Goal: Register for event/course

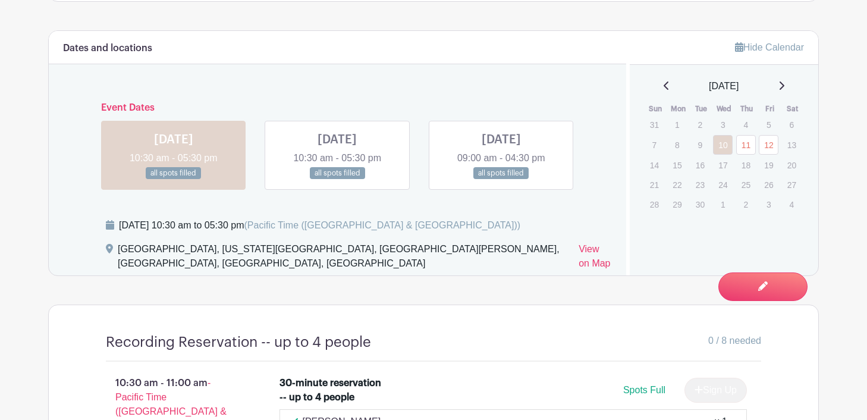
scroll to position [766, 0]
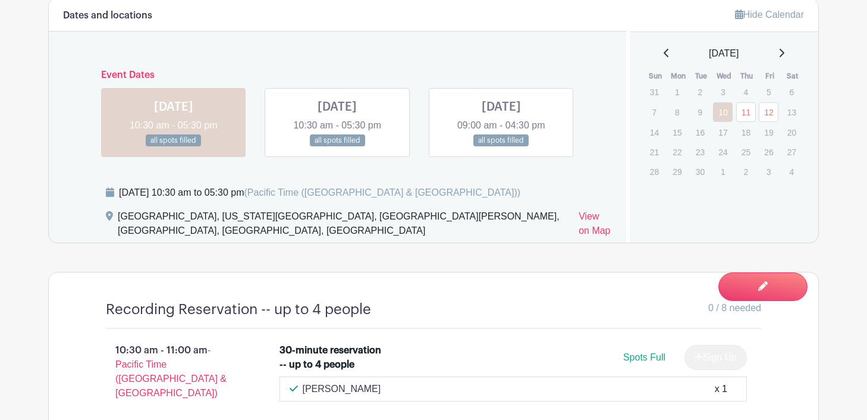
click at [337, 147] on link at bounding box center [337, 147] width 0 height 0
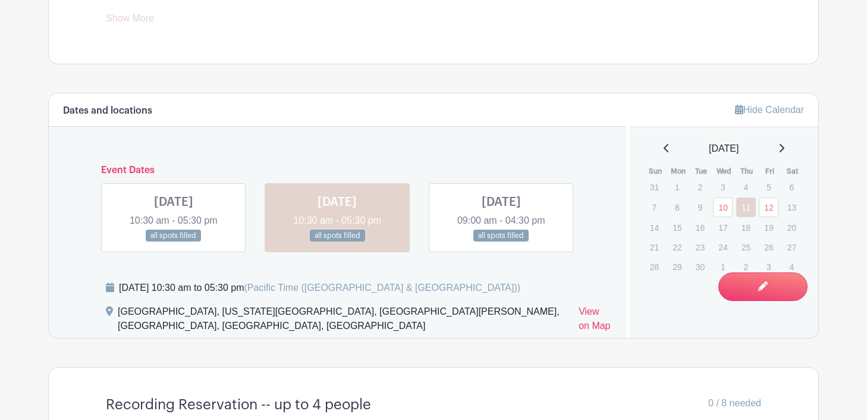
scroll to position [748, 0]
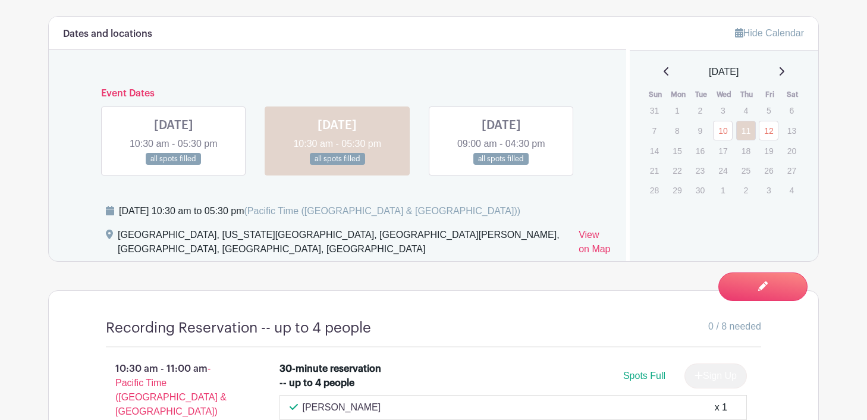
click at [501, 165] on link at bounding box center [501, 165] width 0 height 0
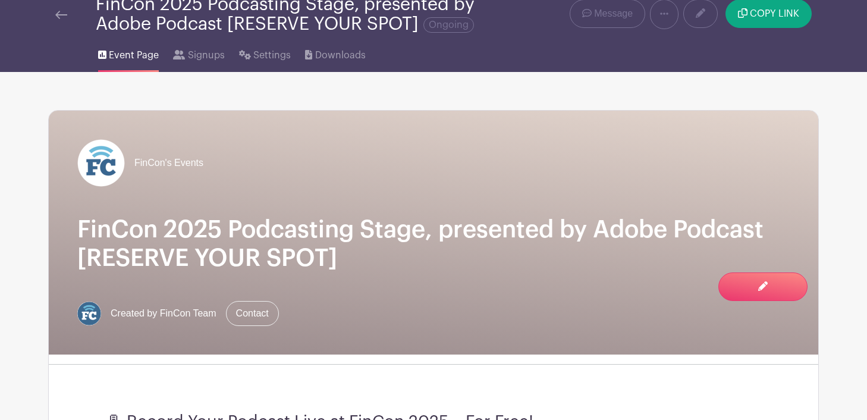
scroll to position [48, 0]
click at [200, 54] on span "Signups" at bounding box center [206, 56] width 37 height 14
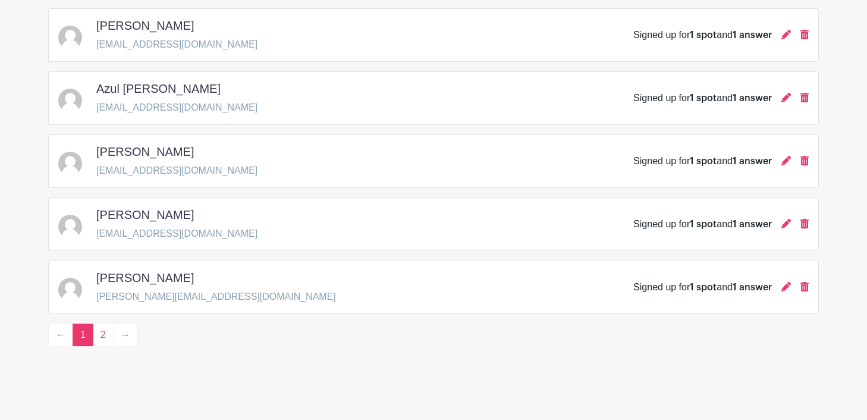
scroll to position [1784, 0]
click at [100, 333] on link "2" at bounding box center [103, 334] width 21 height 23
click at [806, 224] on icon at bounding box center [804, 223] width 8 height 10
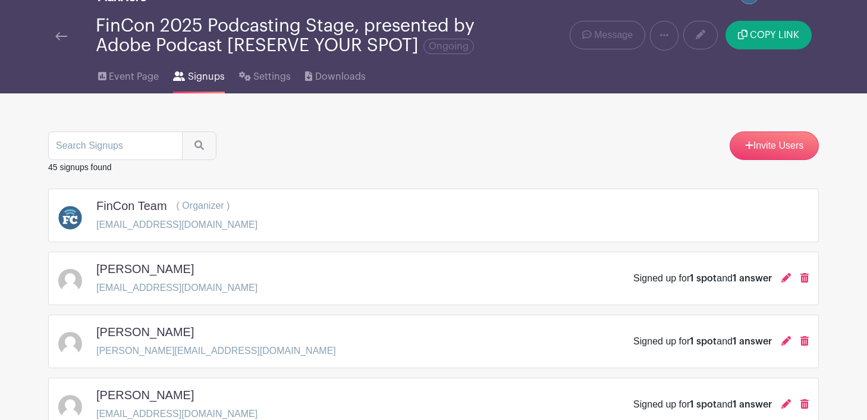
scroll to position [20, 0]
